Goal: Navigation & Orientation: Find specific page/section

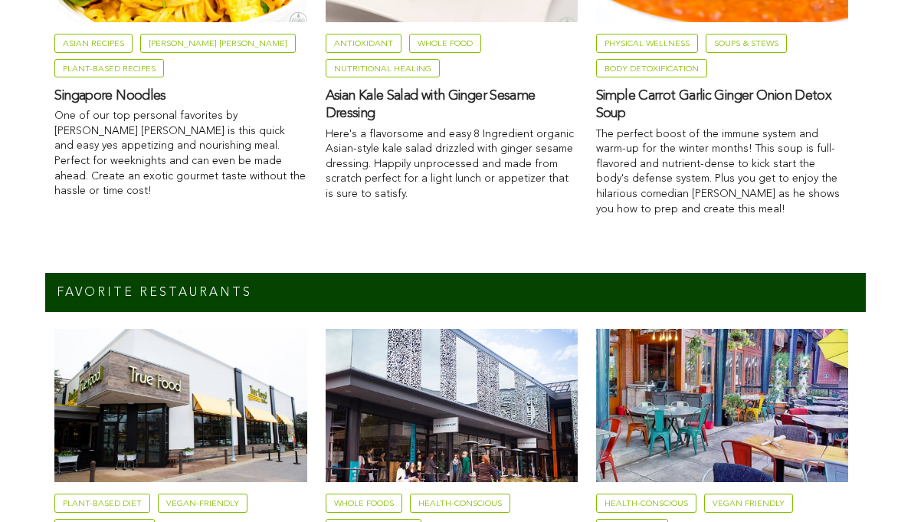
scroll to position [1632, 0]
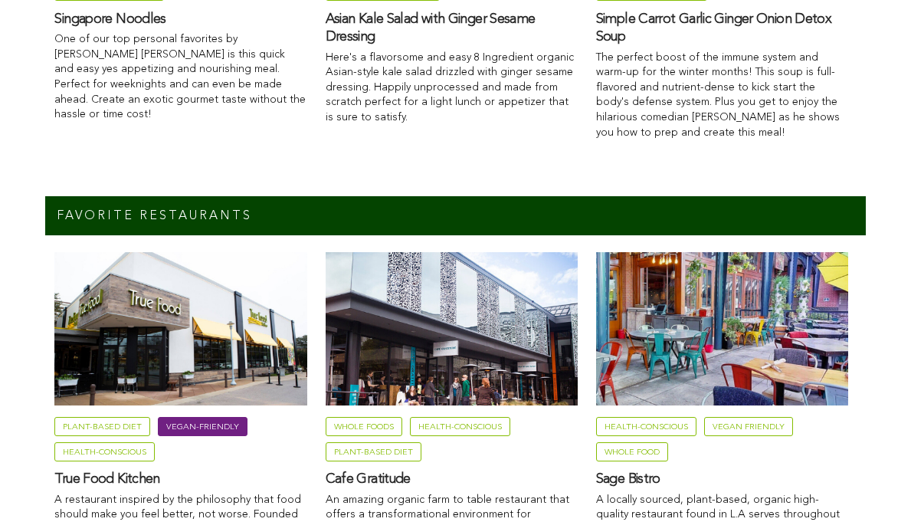
click at [202, 417] on link "Vegan-Friendly" at bounding box center [203, 426] width 90 height 19
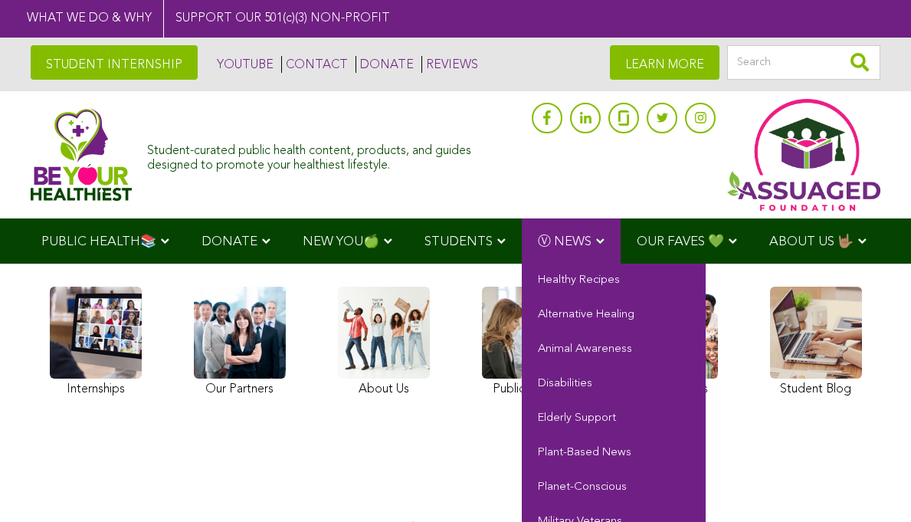
click at [549, 240] on span "Ⓥ NEWS" at bounding box center [565, 241] width 54 height 13
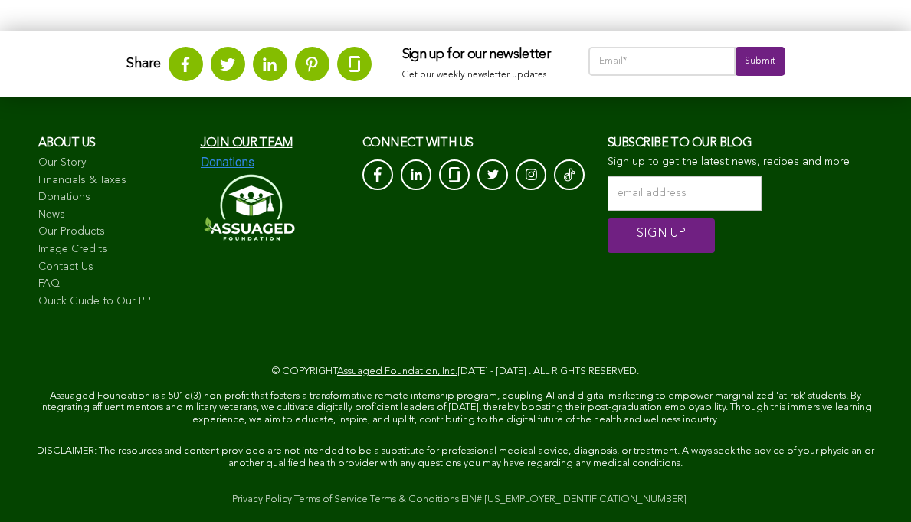
scroll to position [2454, 0]
